Goal: Task Accomplishment & Management: Manage account settings

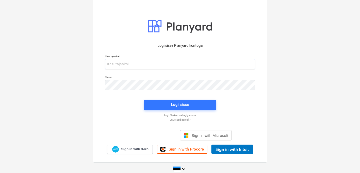
click at [114, 64] on input "email" at bounding box center [180, 64] width 150 height 10
type input "d"
type input "[EMAIL_ADDRESS][DOMAIN_NAME]"
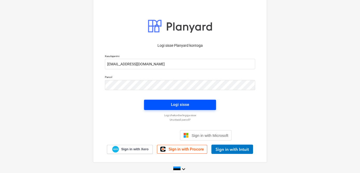
click at [155, 106] on span "Logi sisse" at bounding box center [180, 104] width 60 height 7
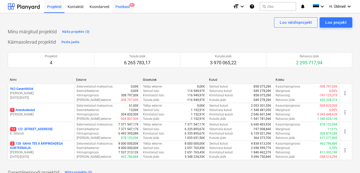
click at [124, 4] on div "Postkast 9+" at bounding box center [122, 6] width 21 height 13
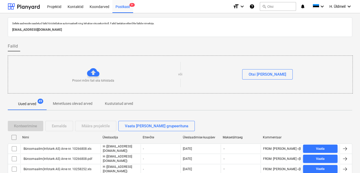
scroll to position [40, 0]
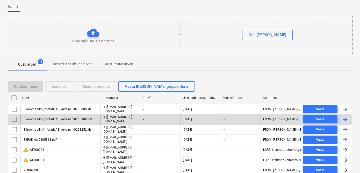
click at [12, 118] on input "checkbox" at bounding box center [14, 119] width 8 height 8
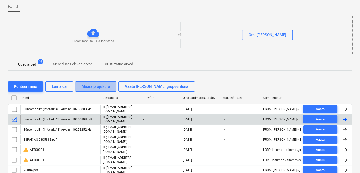
click at [100, 87] on div "Määra projektile" at bounding box center [96, 86] width 28 height 7
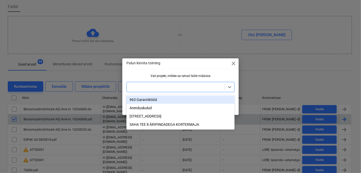
click at [143, 87] on div at bounding box center [175, 87] width 93 height 5
click at [138, 98] on div "963 Garantiitööd" at bounding box center [181, 100] width 108 height 8
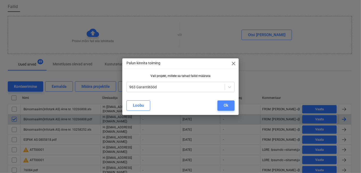
click at [230, 105] on button "Ok" at bounding box center [226, 106] width 17 height 10
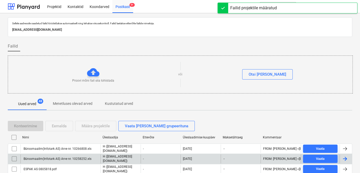
scroll to position [0, 0]
click at [331, 41] on div "Failid" at bounding box center [180, 46] width 344 height 10
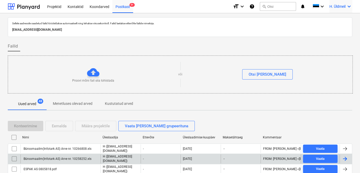
click at [341, 7] on span "H. Üldmeil" at bounding box center [337, 6] width 16 height 4
click at [335, 28] on div "Logi välja" at bounding box center [336, 28] width 31 height 8
